Goal: Navigation & Orientation: Understand site structure

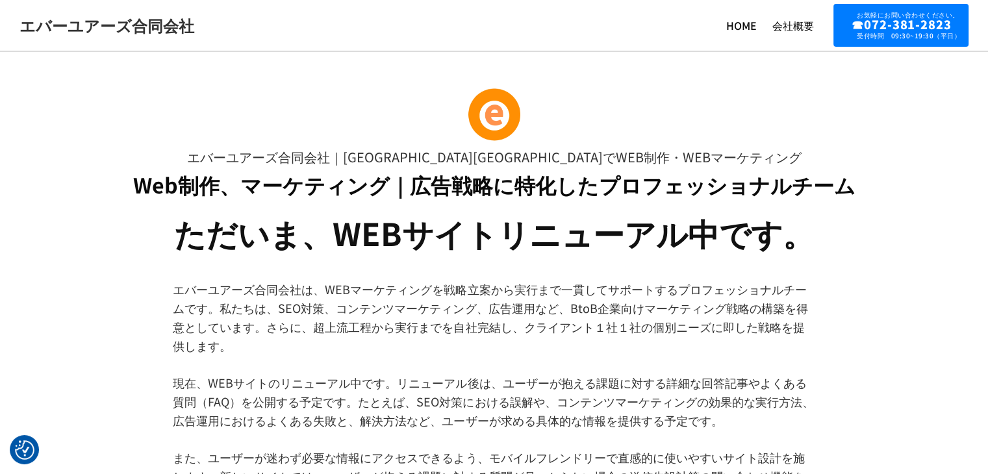
click at [919, 208] on main "エバーユアーズ合同会社｜[GEOGRAPHIC_DATA][GEOGRAPHIC_DATA]でWEB制作・WEBマーケティング Web制作、マーケティング｜広…" at bounding box center [494, 476] width 988 height 787
click at [21, 452] on img "同意の設定" at bounding box center [24, 449] width 19 height 19
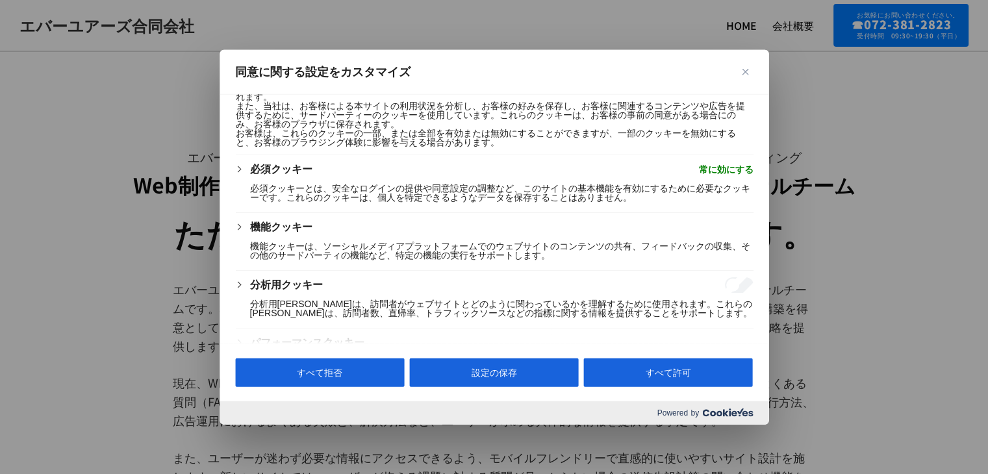
scroll to position [39, 0]
click at [630, 172] on div "必須クッキー 常に効にする" at bounding box center [500, 168] width 503 height 16
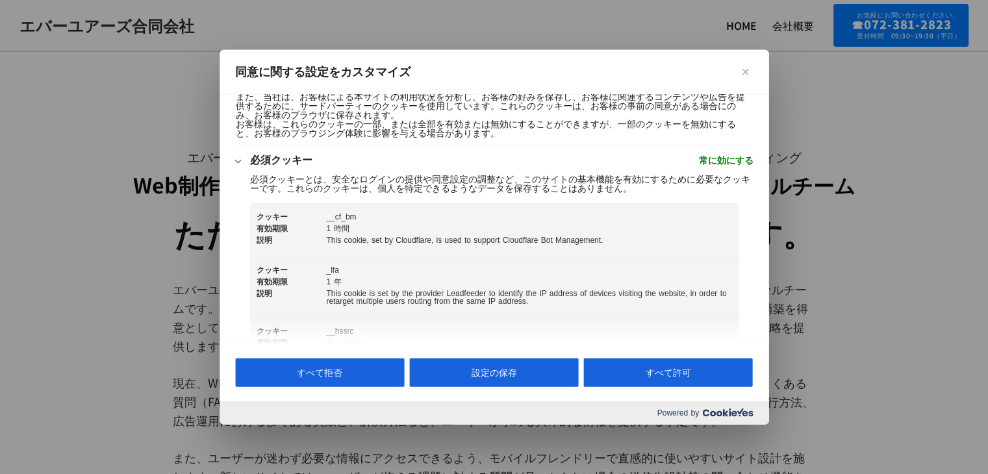
scroll to position [0, 0]
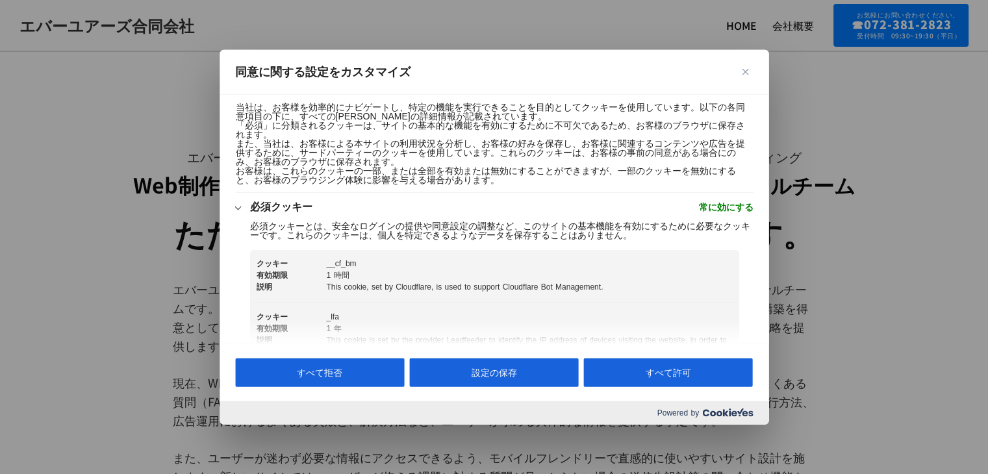
click at [581, 223] on p "必須クッキーとは、安全なログインの提供や同意設定の調整など、このサイトの基本機能を有効にするために必要なクッキーです。これらのクッキーは、個人を特定できるよう…" at bounding box center [500, 231] width 503 height 18
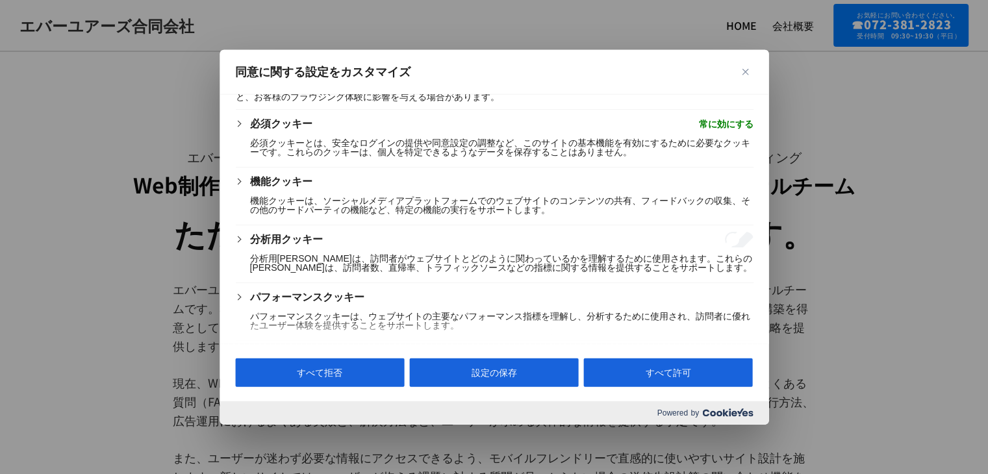
click at [591, 188] on div "機能クッキー 機能クッキーは、ソーシャルメディアプラットフォームでのウェブサイトのコンテンツの共有、フィードバックの収集、その他のサードパーティの機能など、特…" at bounding box center [500, 199] width 503 height 51
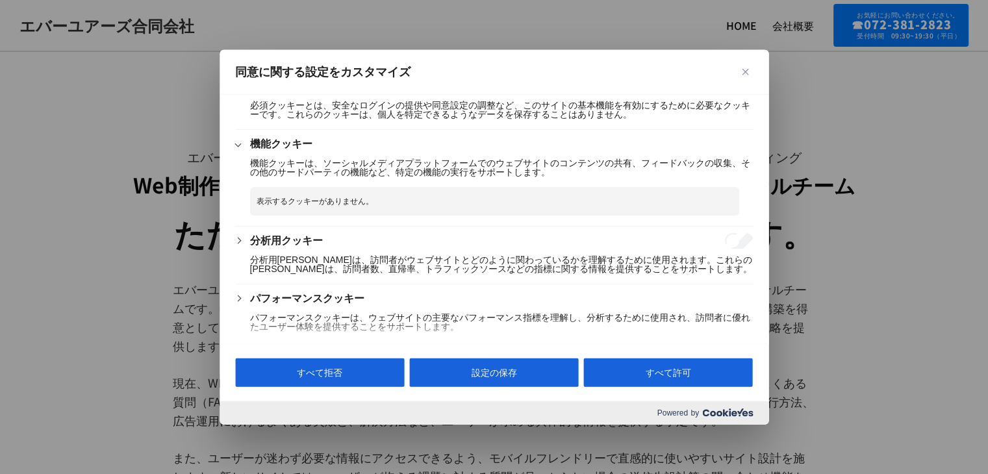
click at [587, 242] on div "分析用クッキー" at bounding box center [500, 241] width 503 height 16
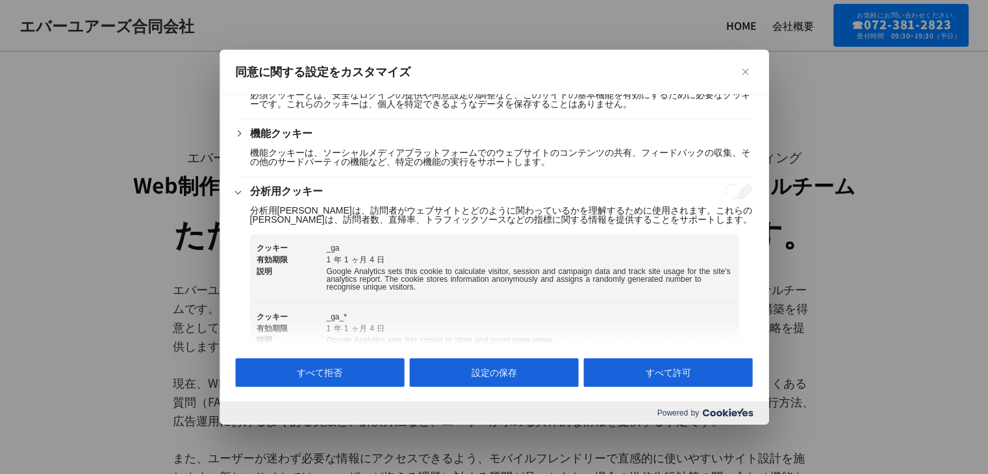
click at [590, 210] on p "分析用[PERSON_NAME]は、訪問者がウェブサイトとどのように関わっているかを理解するために使用されます。これらの[PERSON_NAME]は、訪問者数…" at bounding box center [500, 215] width 503 height 18
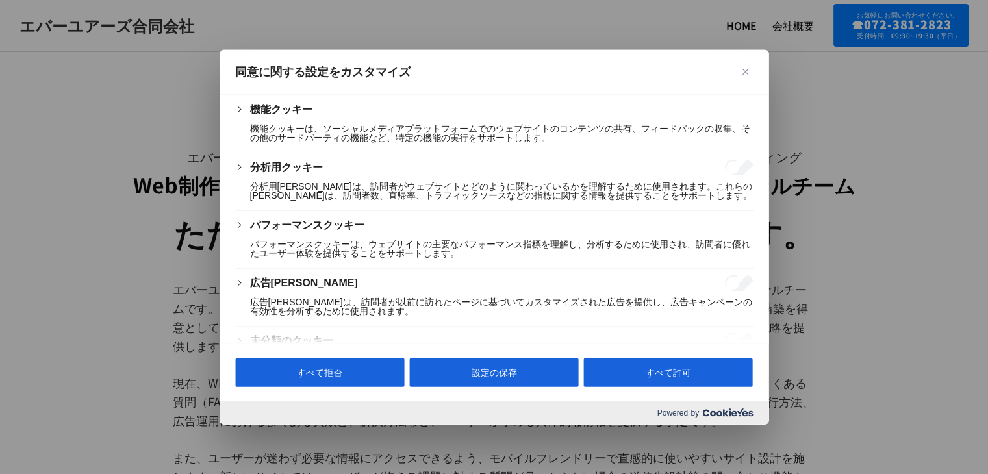
click at [578, 243] on p "パフォーマンスクッキーは、ウェブサイトの主要なパフォーマンス指標を理解し、分析するために使用され、訪問者に優れたユーザー体験を提供することをサポートします。" at bounding box center [500, 249] width 503 height 18
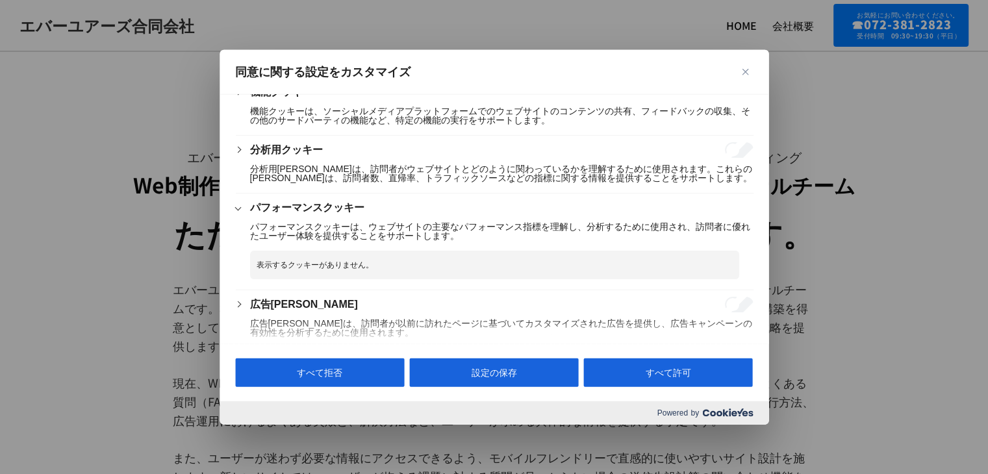
click at [585, 229] on p "パフォーマンスクッキーは、ウェブサイトの主要なパフォーマンス指標を理解し、分析するために使用され、訪問者に優れたユーザー体験を提供することをサポートします。" at bounding box center [500, 231] width 503 height 18
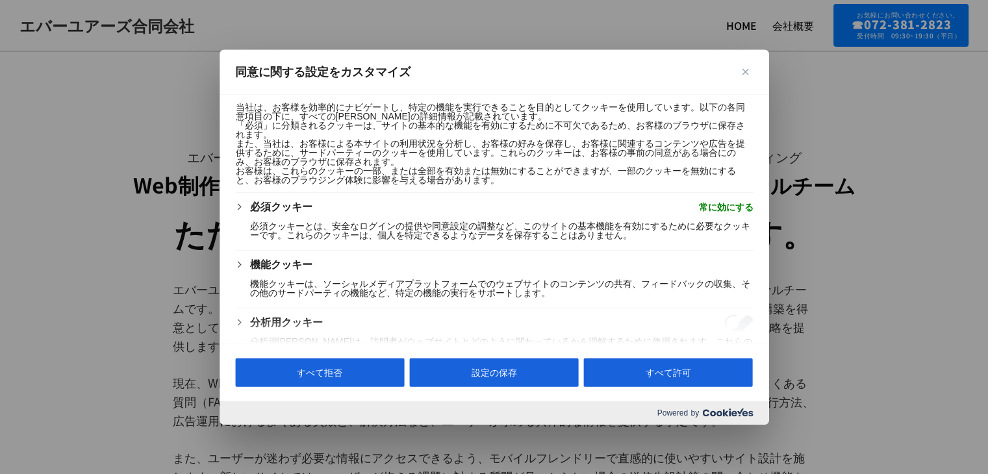
click at [744, 75] on button "閉じる" at bounding box center [745, 72] width 16 height 16
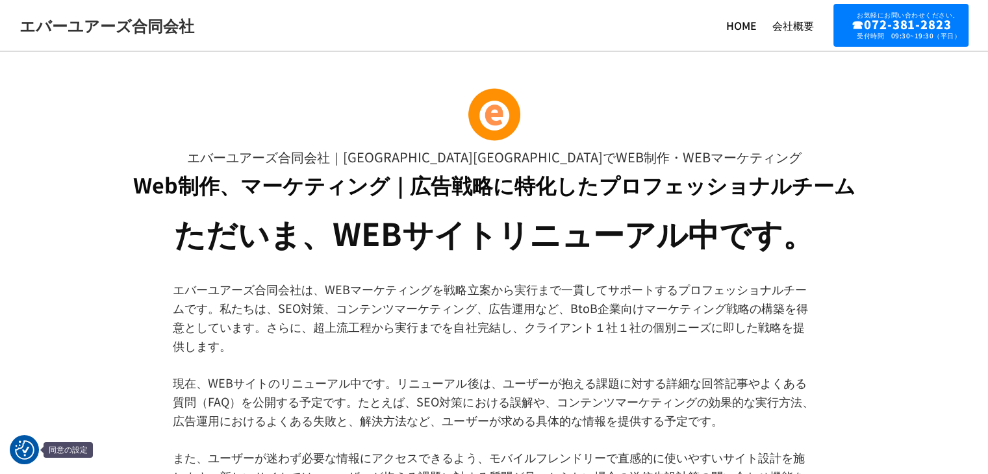
click at [26, 441] on img "同意の設定" at bounding box center [24, 449] width 19 height 19
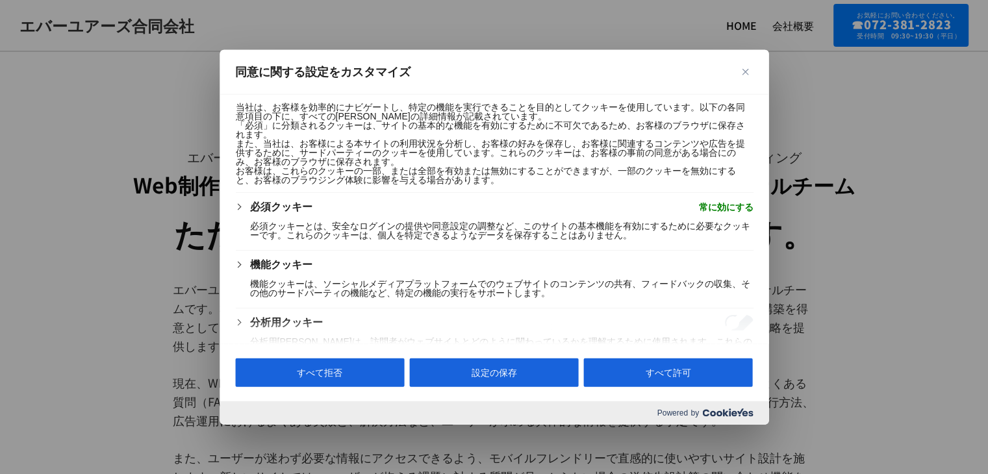
click at [739, 71] on button "閉じる" at bounding box center [745, 72] width 16 height 16
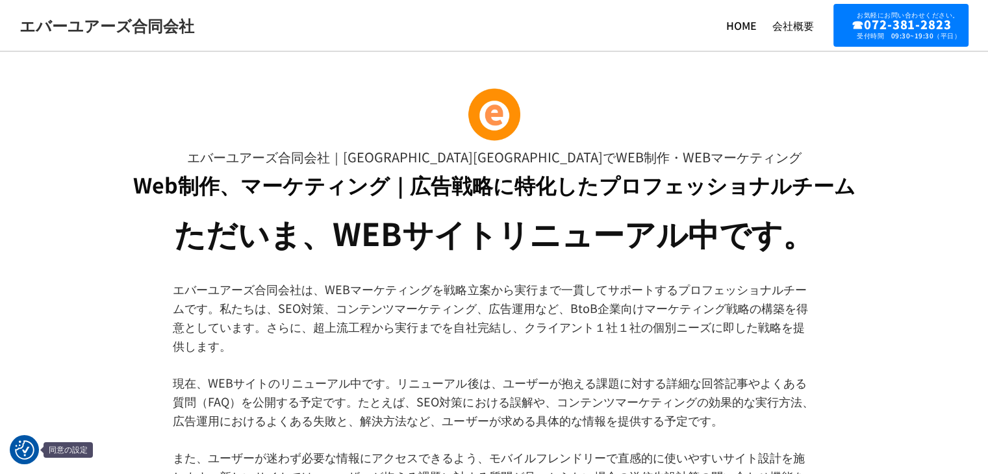
click at [22, 448] on img "同意の設定" at bounding box center [24, 449] width 19 height 19
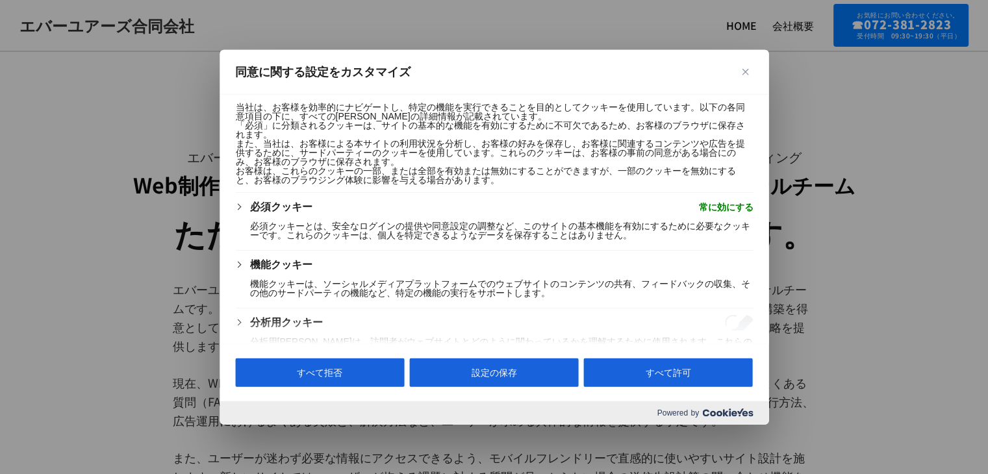
click at [742, 71] on img "閉じる" at bounding box center [745, 72] width 6 height 6
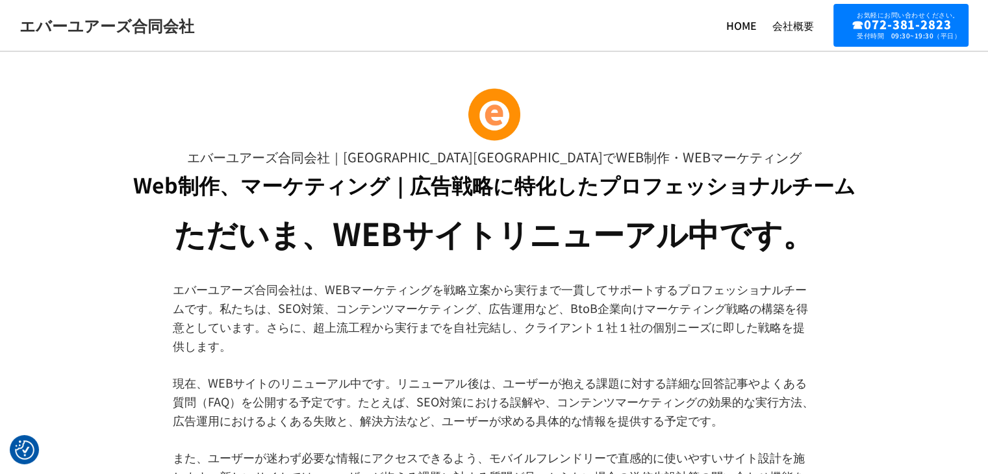
click at [23, 464] on main "エバーユアーズ合同会社｜[GEOGRAPHIC_DATA][GEOGRAPHIC_DATA]でWEB制作・WEBマーケティング Web制作、マーケティング｜広…" at bounding box center [494, 476] width 988 height 787
click at [25, 458] on img "同意の設定" at bounding box center [24, 449] width 19 height 19
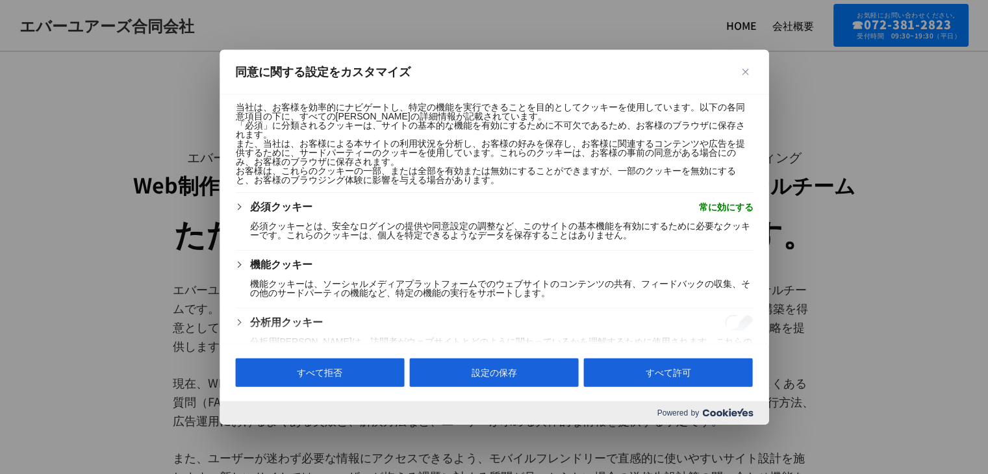
click at [744, 70] on img "閉じる" at bounding box center [745, 72] width 6 height 6
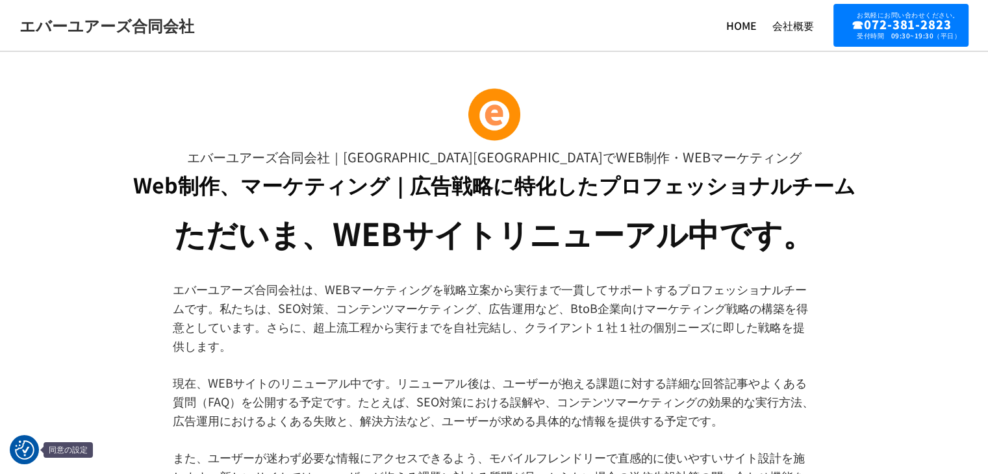
click at [33, 450] on img "同意の設定" at bounding box center [24, 449] width 19 height 19
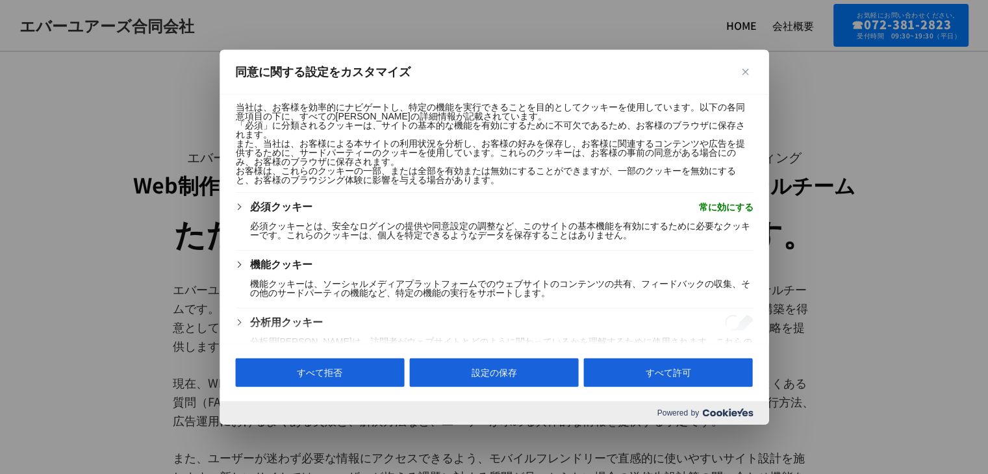
click at [746, 73] on img "閉じる" at bounding box center [745, 72] width 6 height 6
